Goal: Task Accomplishment & Management: Use online tool/utility

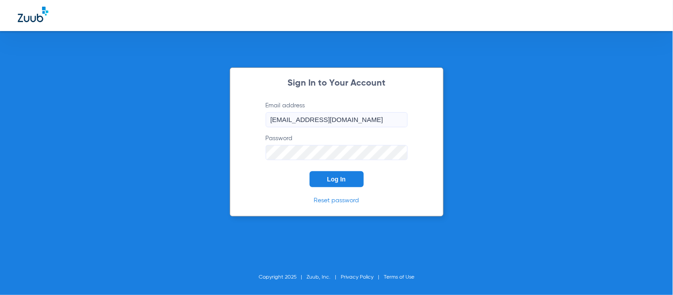
click at [335, 180] on span "Log In" at bounding box center [336, 179] width 19 height 7
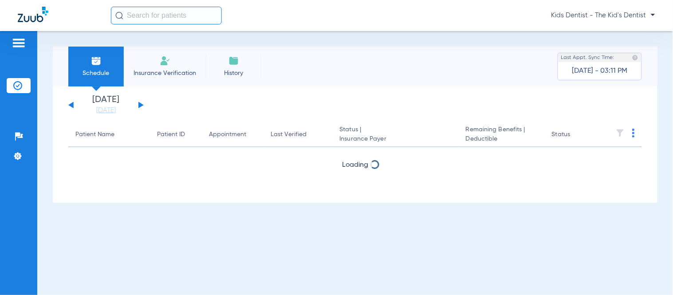
click at [148, 12] on input "text" at bounding box center [166, 16] width 111 height 18
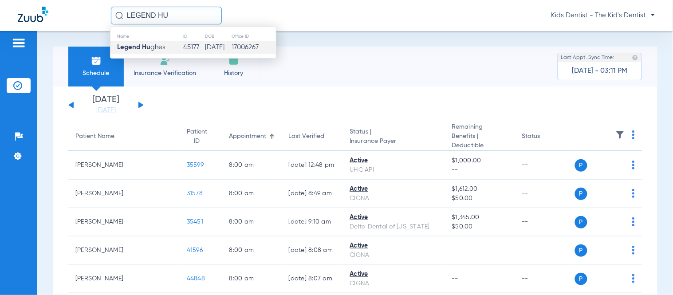
type input "LEGEND HU"
click at [184, 49] on td "45177" at bounding box center [194, 47] width 22 height 12
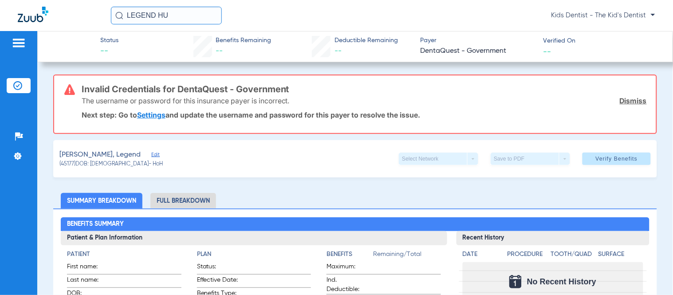
click at [620, 101] on link "Dismiss" at bounding box center [633, 100] width 27 height 9
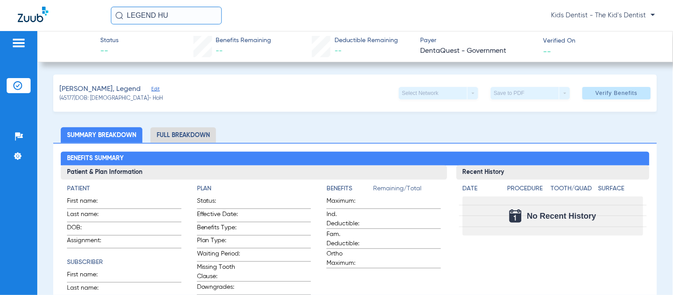
click at [623, 105] on div "[PERSON_NAME], Legend Edit (45177) DOB: [DEMOGRAPHIC_DATA] - HoH Select Network…" at bounding box center [355, 93] width 604 height 37
click at [623, 94] on span "Verify Benefits" at bounding box center [617, 93] width 42 height 7
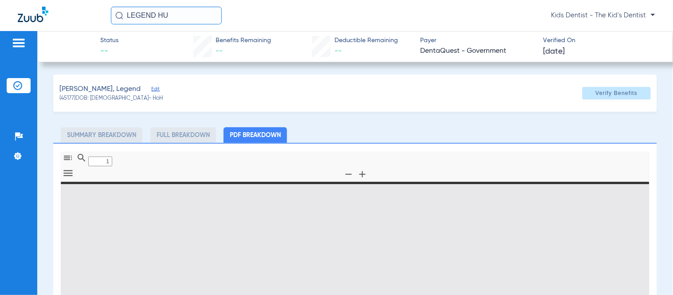
type input "0"
select select "page-width"
